Goal: Transaction & Acquisition: Purchase product/service

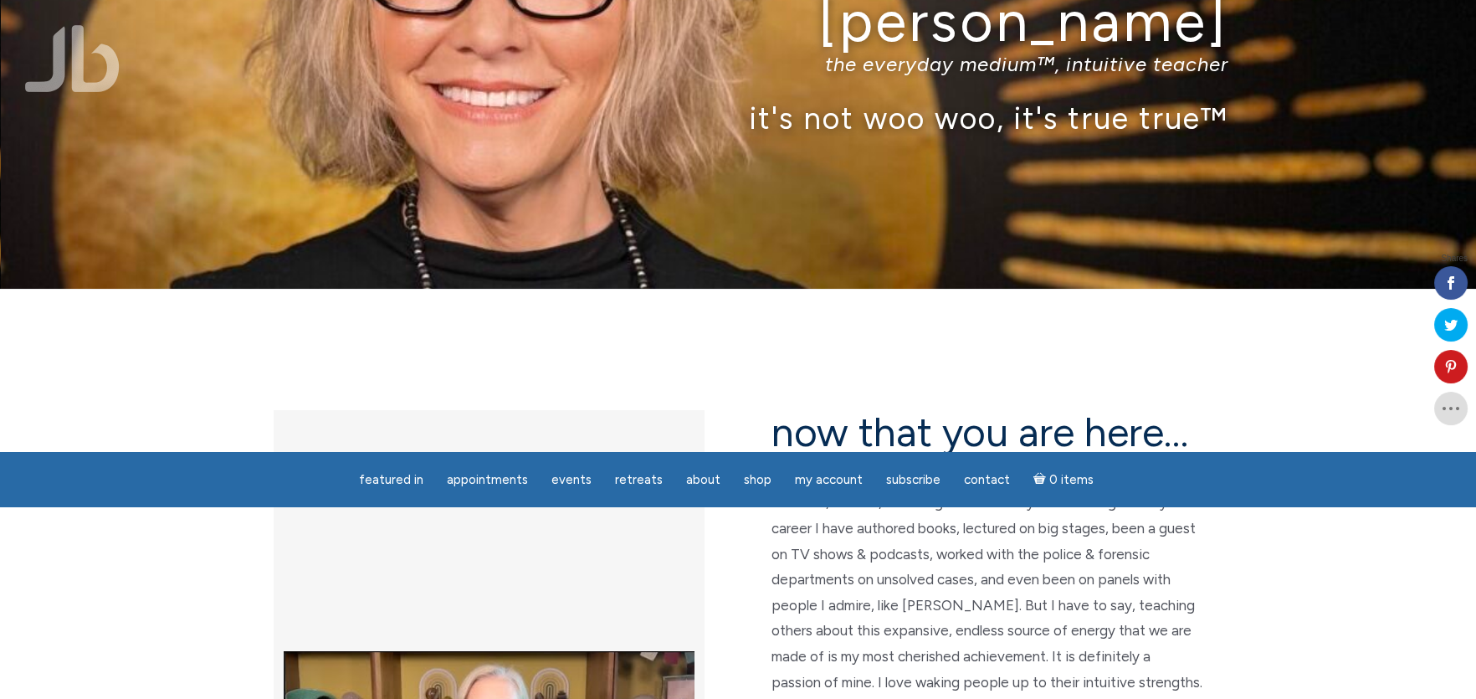
scroll to position [195, 0]
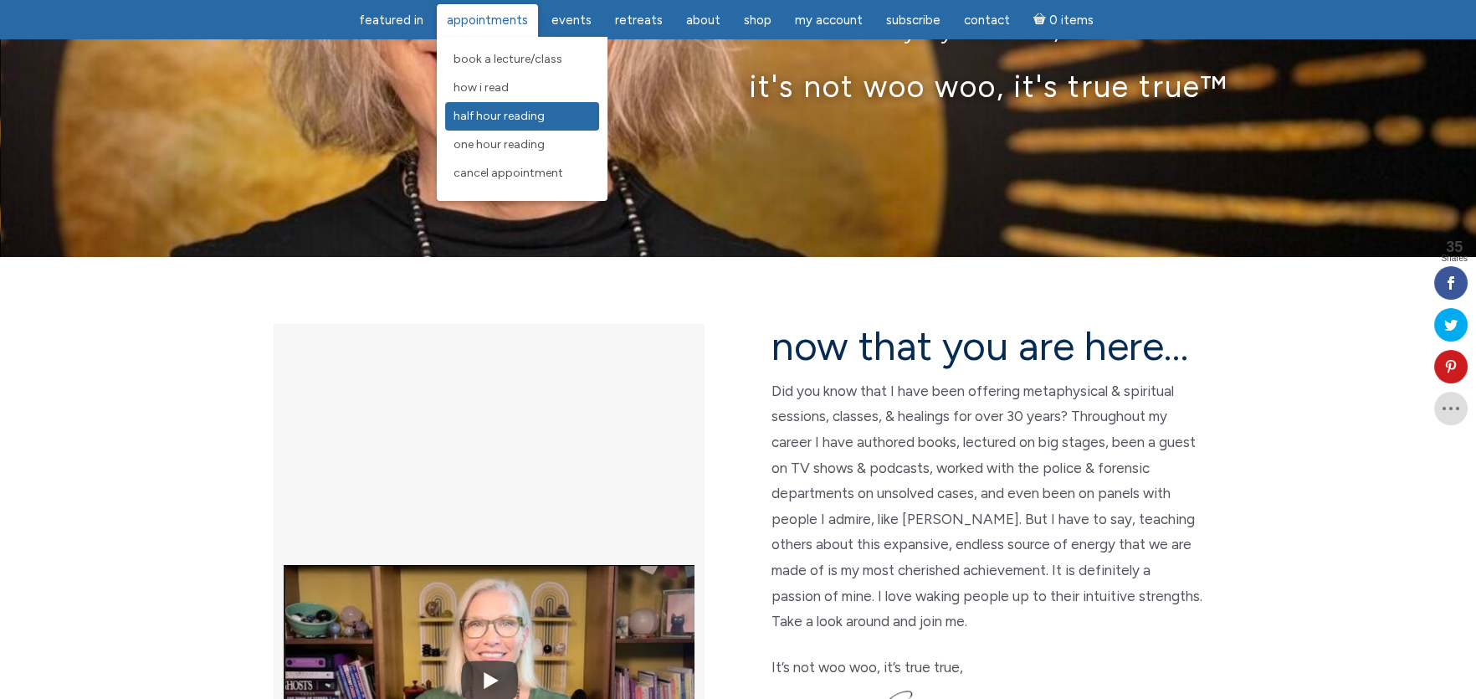
click at [502, 115] on span "Half Hour Reading" at bounding box center [498, 116] width 91 height 14
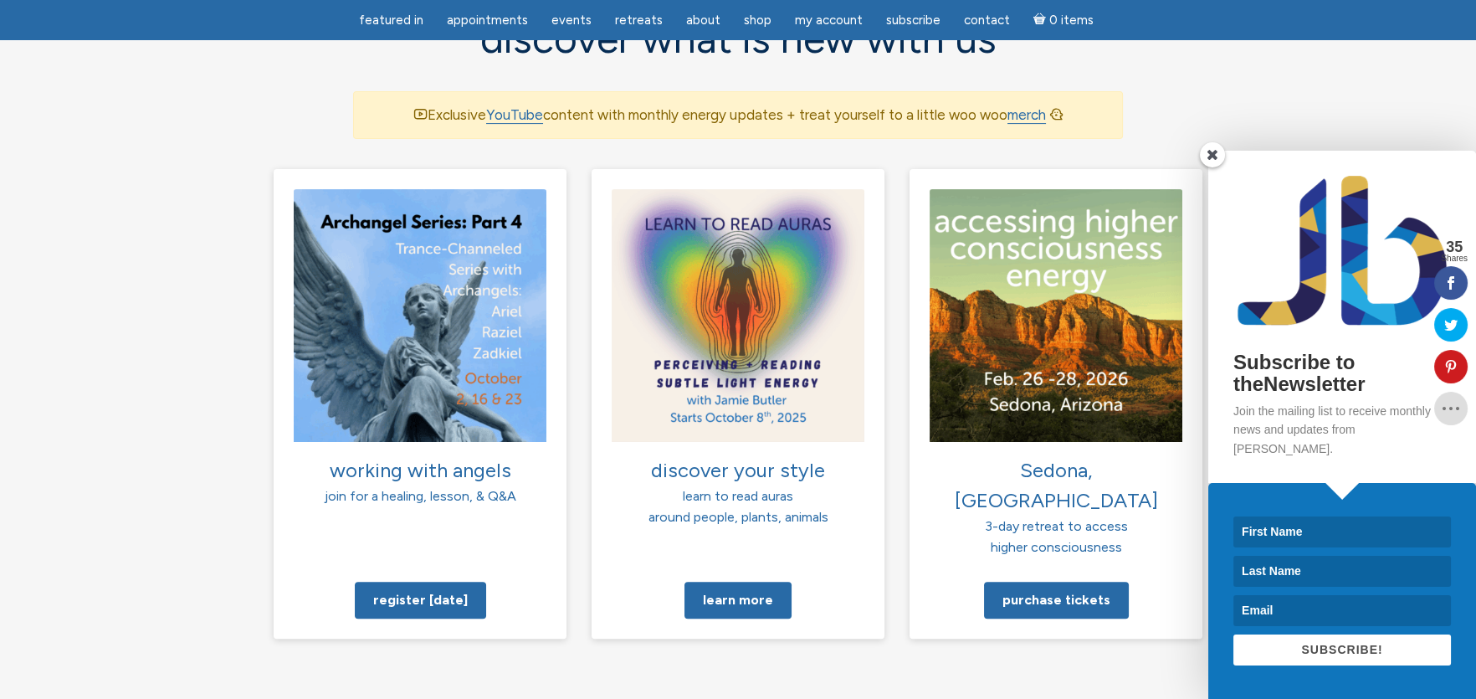
scroll to position [1171, 0]
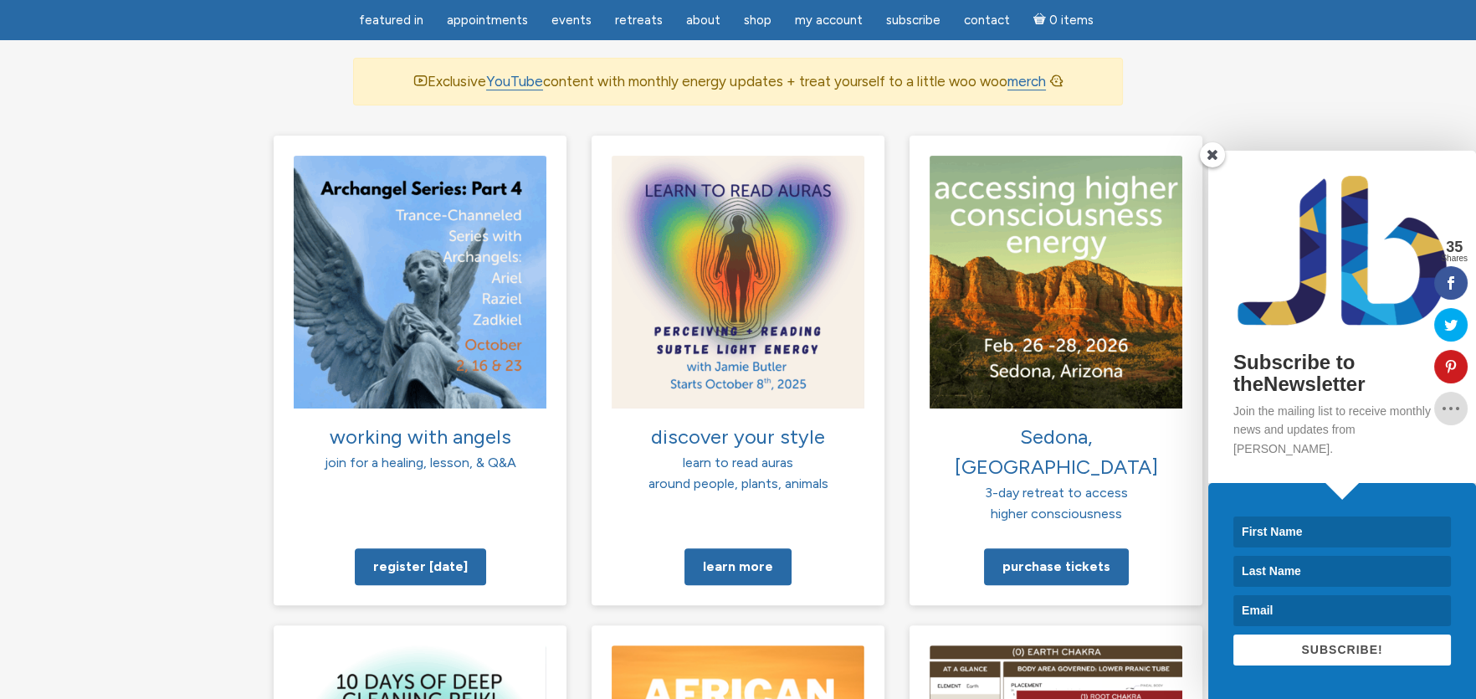
click at [1210, 167] on span at bounding box center [1212, 154] width 25 height 25
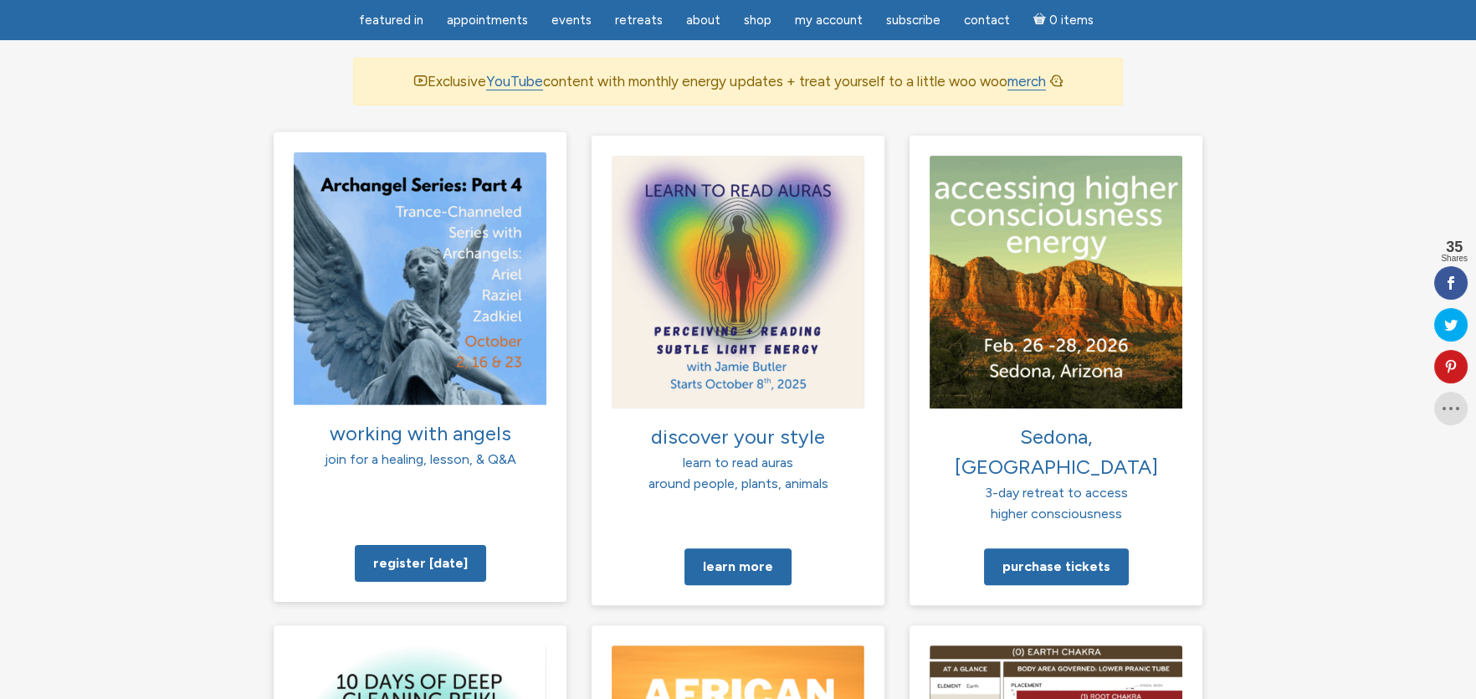
click at [414, 256] on img at bounding box center [420, 277] width 253 height 253
click at [411, 544] on link "Register [DATE]" at bounding box center [420, 562] width 131 height 37
click at [421, 544] on link "Register [DATE]" at bounding box center [420, 562] width 131 height 37
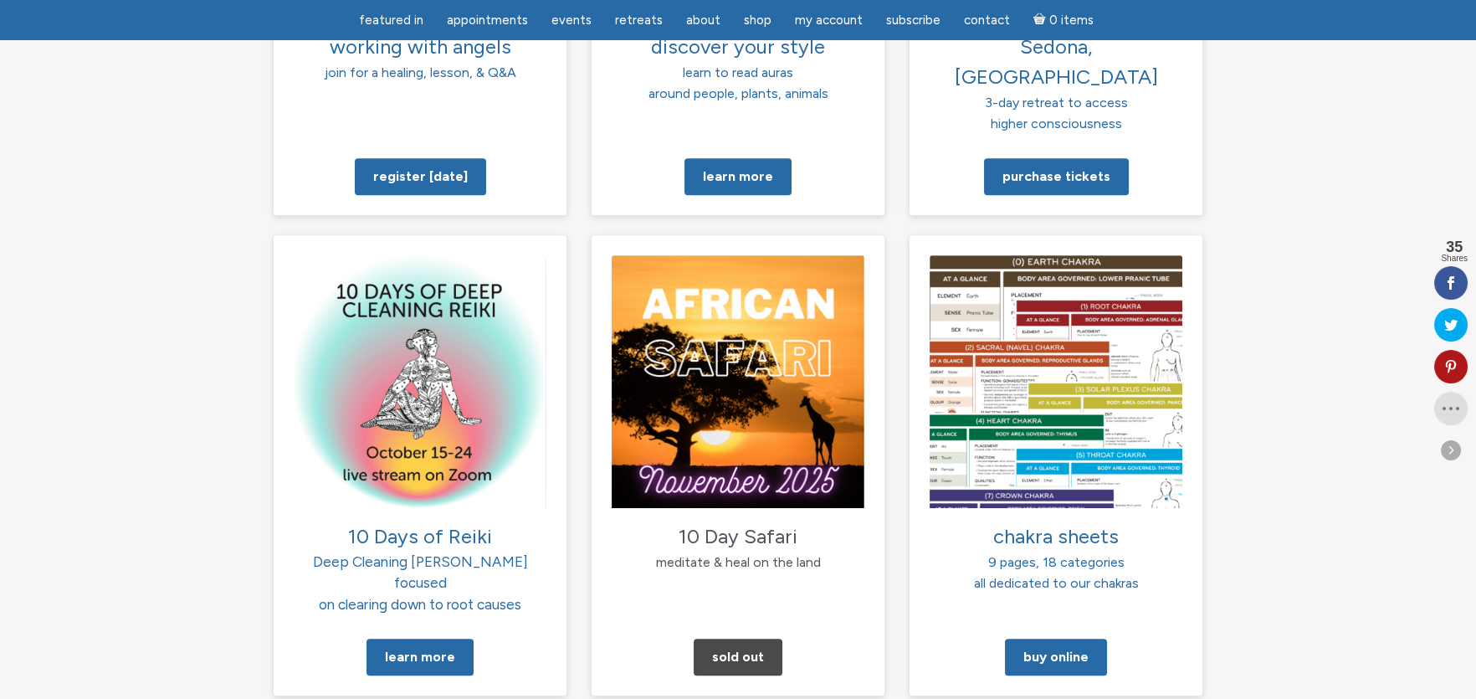
scroll to position [1952, 0]
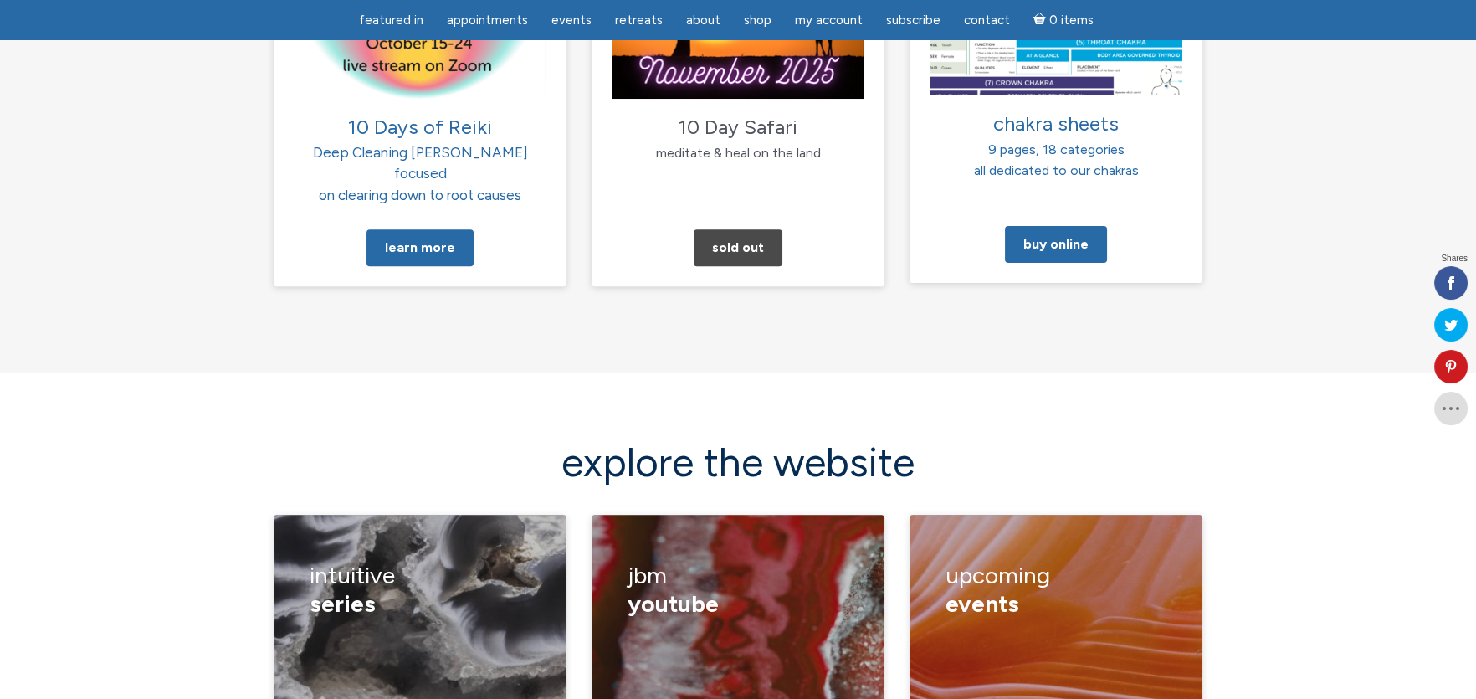
scroll to position [2346, 0]
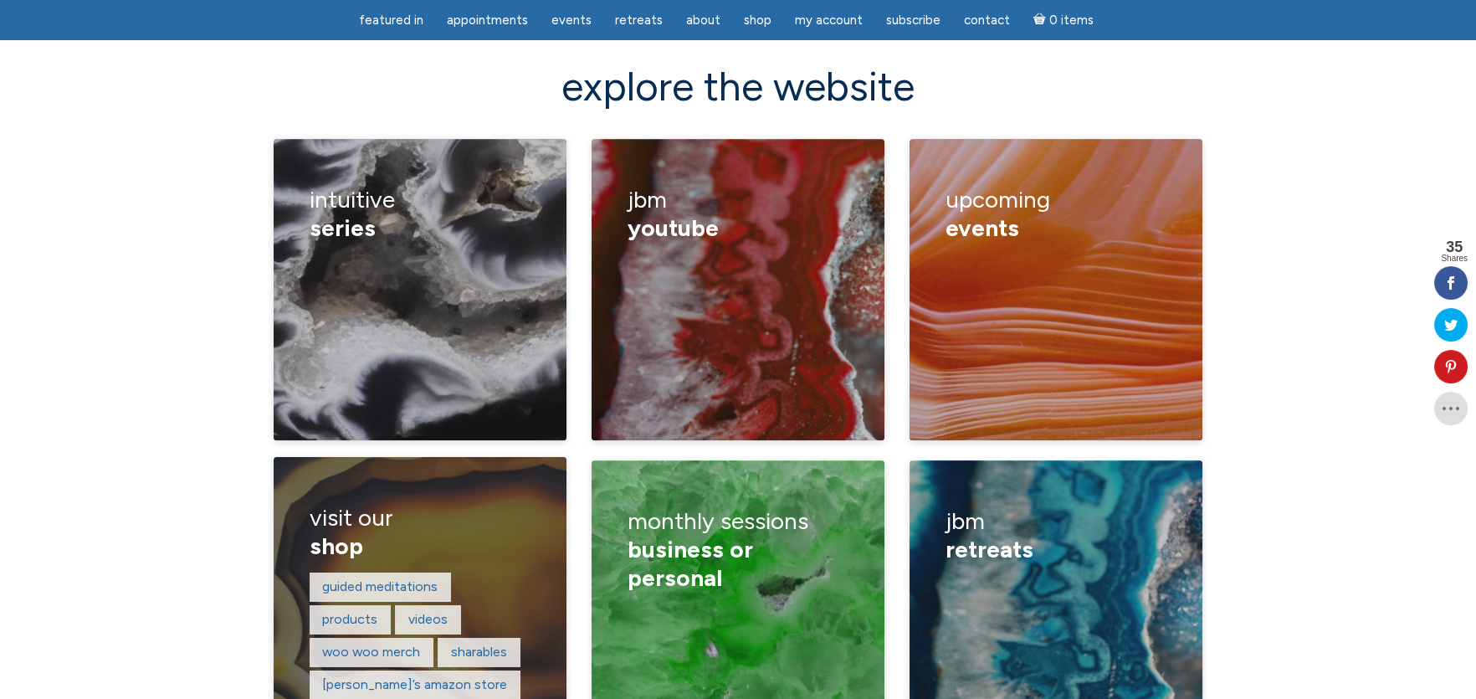
click at [411, 492] on h3 "visit our shop" at bounding box center [421, 531] width 222 height 79
click at [335, 492] on h3 "visit our shop" at bounding box center [421, 531] width 222 height 79
click at [336, 531] on span "shop" at bounding box center [337, 545] width 54 height 28
click at [350, 611] on link "products" at bounding box center [349, 619] width 55 height 16
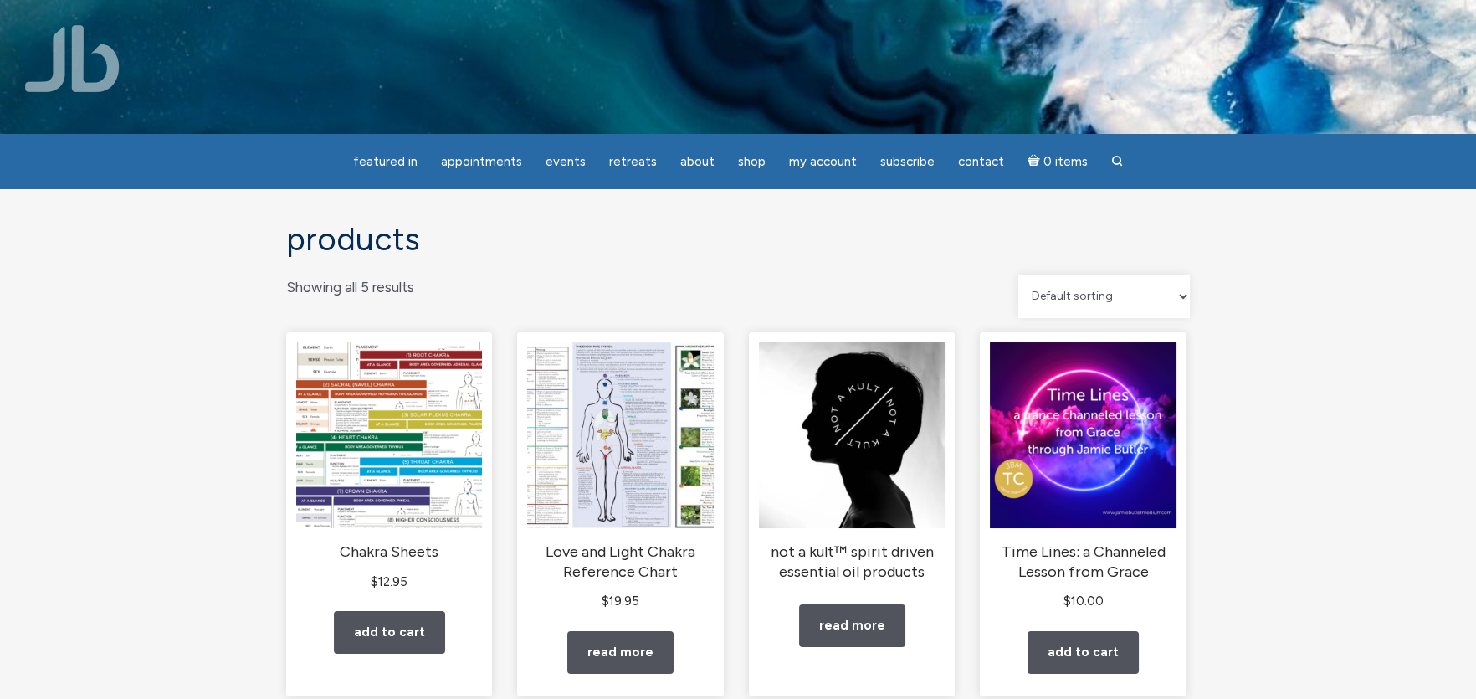
click at [1380, 393] on div "Products Showing all 5 results Default sorting Sort by popularity Sort by lates…" at bounding box center [738, 699] width 1476 height 1022
